Goal: Find specific page/section: Find specific page/section

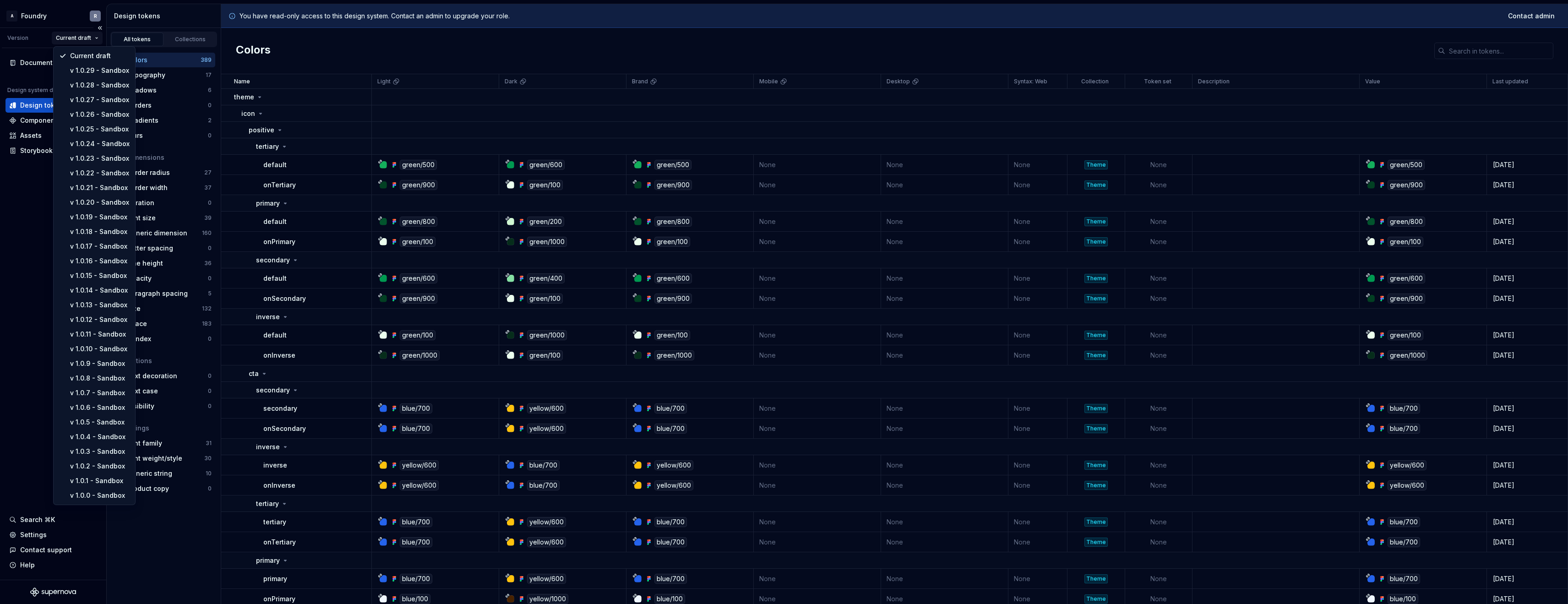
click at [86, 36] on html "A Foundry R Version Current draft Documentation Design system data Design token…" at bounding box center [784, 302] width 1568 height 604
click at [97, 72] on div "v 1.0.29 - Sandbox" at bounding box center [100, 70] width 59 height 9
click at [83, 37] on html "A Foundry R Version Current draft Documentation Design system data Design token…" at bounding box center [784, 302] width 1568 height 604
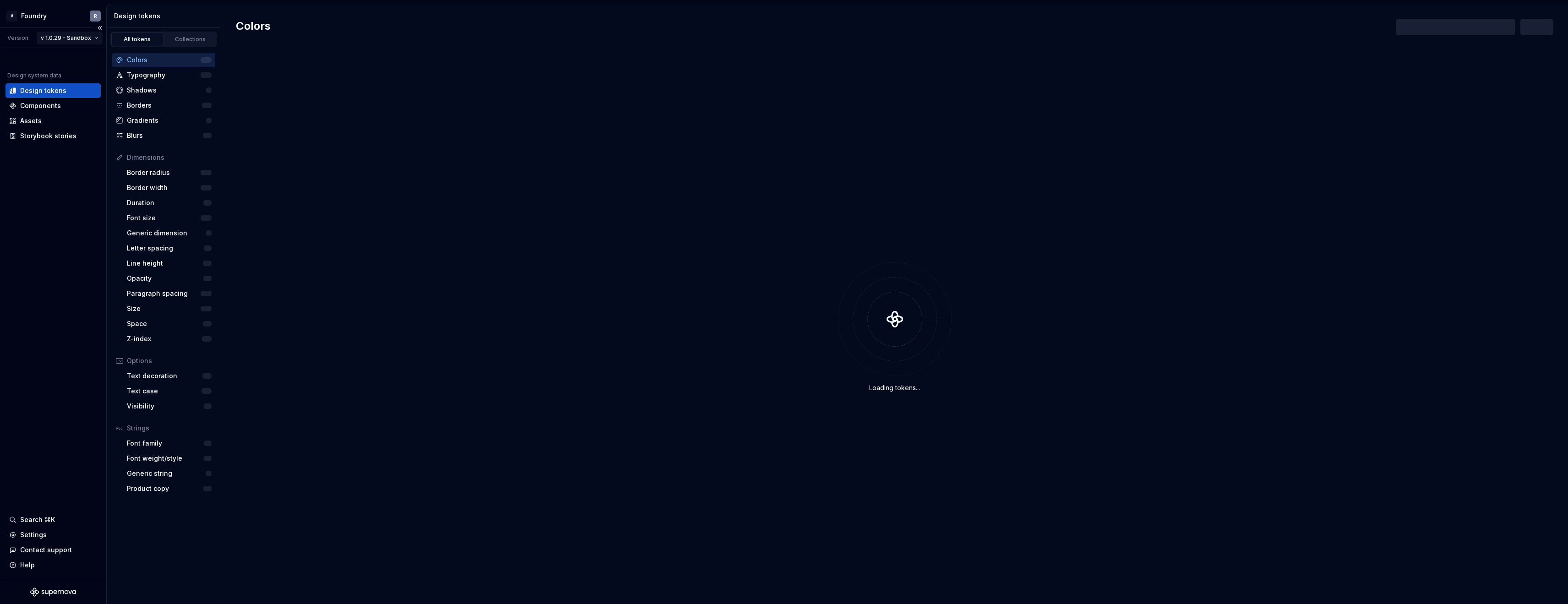
click at [81, 39] on html "A Foundry R Version v 1.0.29 - Sandbox Design system data Design tokens Compone…" at bounding box center [784, 302] width 1568 height 604
